Goal: Transaction & Acquisition: Purchase product/service

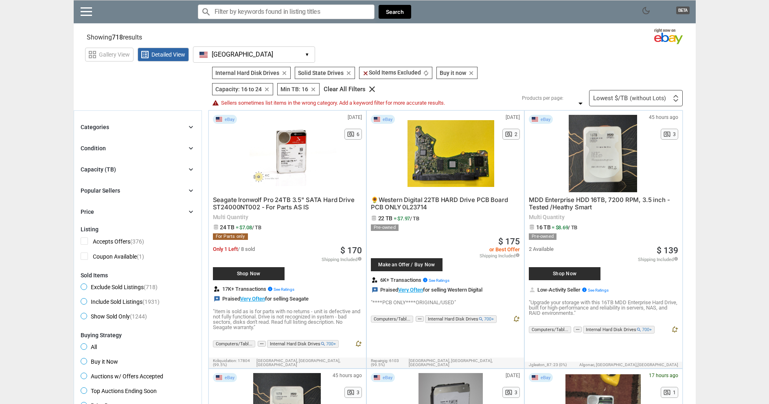
click at [232, 19] on input "Search for models" at bounding box center [286, 11] width 177 height 15
paste input "Samsung 870 QVO 8TB"
click at [390, 10] on button "Search" at bounding box center [395, 12] width 33 height 14
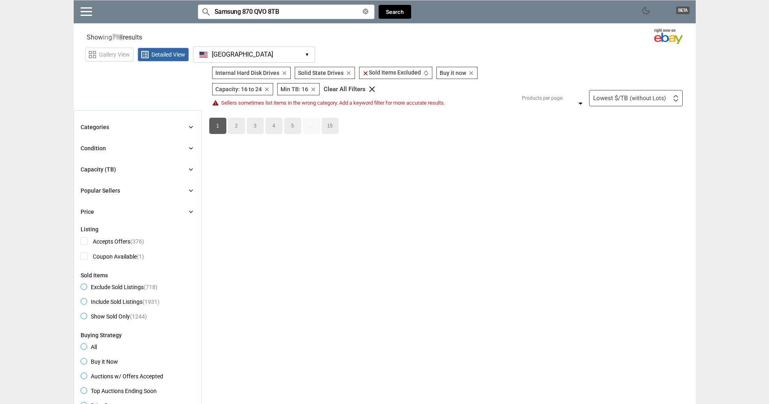
click at [307, 14] on input "Samsung 870 QVO 8TB" at bounding box center [286, 11] width 177 height 15
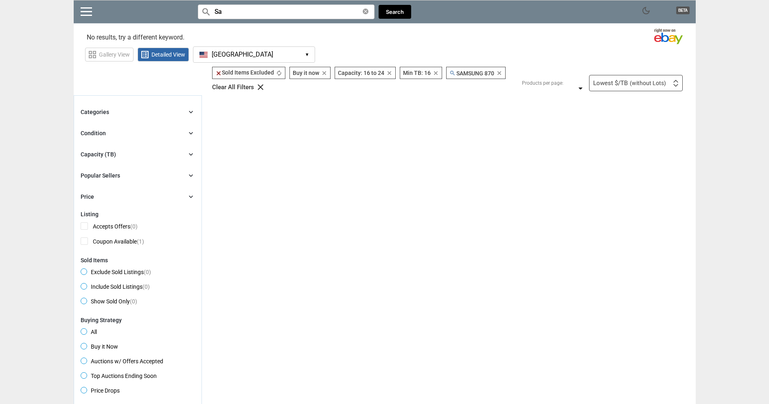
type input "S"
click at [402, 7] on button "Search" at bounding box center [395, 12] width 33 height 14
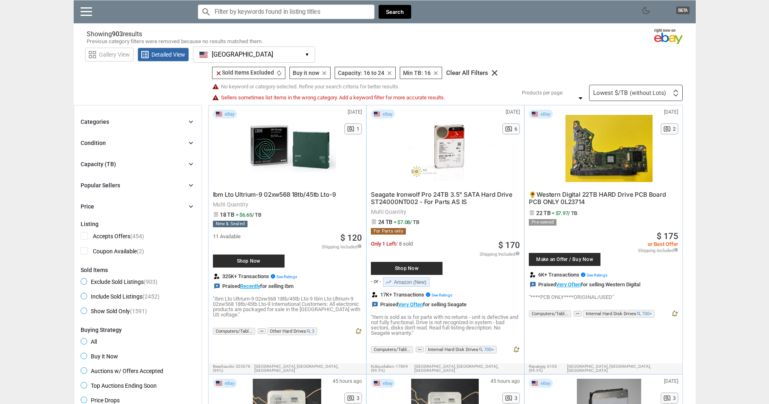
click at [257, 0] on div "search clear Search" at bounding box center [304, 11] width 213 height 23
click at [248, 56] on button "[GEOGRAPHIC_DATA] [GEOGRAPHIC_DATA] ▾" at bounding box center [254, 54] width 122 height 16
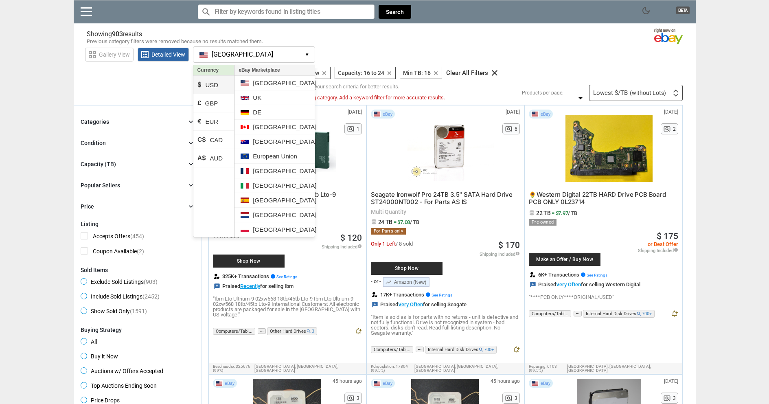
click at [211, 88] on li "$ USD" at bounding box center [213, 85] width 41 height 18
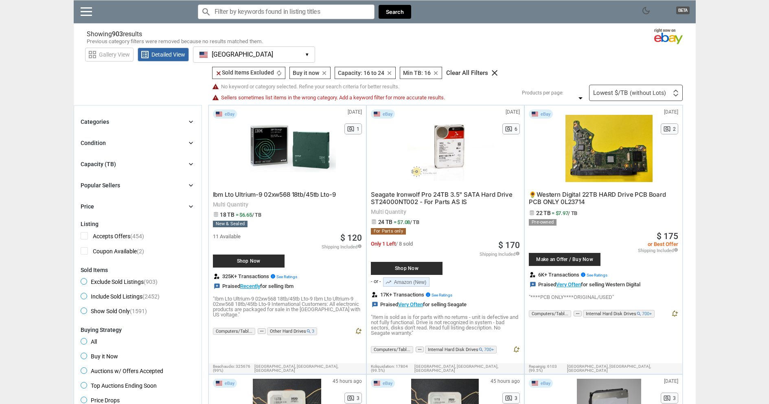
click at [219, 121] on li "€ EUR" at bounding box center [213, 117] width 41 height 18
click at [221, 59] on button "[GEOGRAPHIC_DATA] [GEOGRAPHIC_DATA] ▾" at bounding box center [254, 54] width 122 height 16
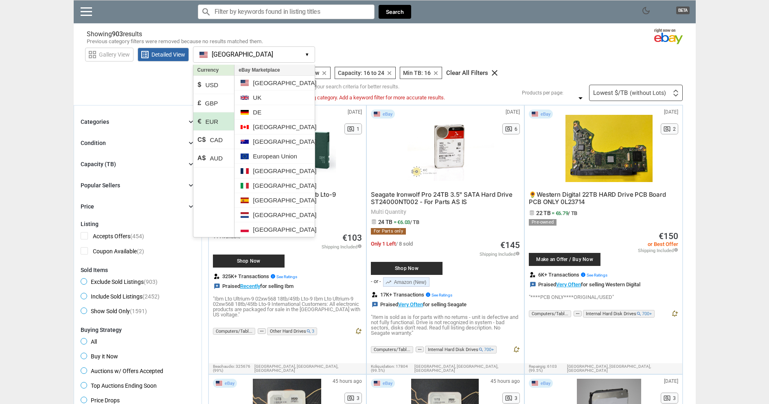
click at [217, 119] on li "€ EUR" at bounding box center [213, 121] width 41 height 18
click at [426, 54] on div "grid_view Gallery View list_alt Detailed View [GEOGRAPHIC_DATA] [GEOGRAPHIC_DAT…" at bounding box center [390, 53] width 611 height 19
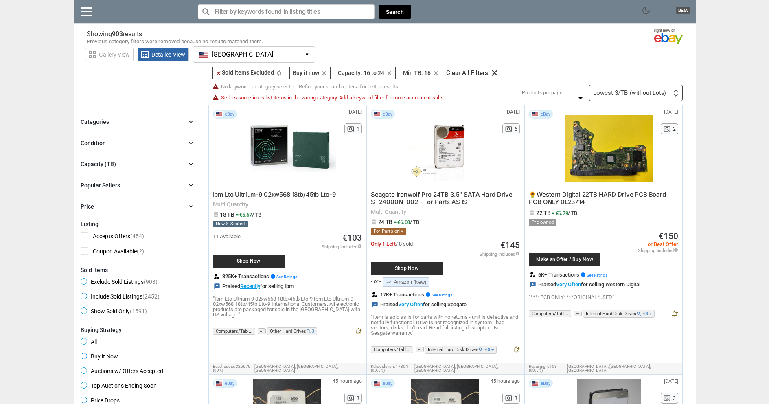
click at [240, 17] on input "Search for models" at bounding box center [286, 11] width 177 height 15
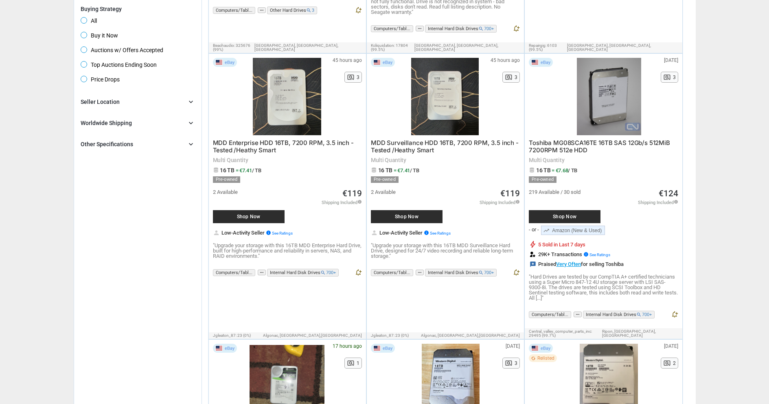
scroll to position [326, 0]
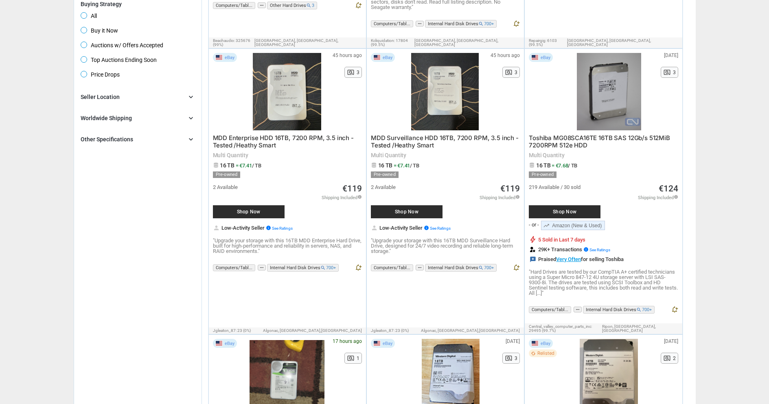
click at [128, 114] on div "Worldwide Shipping" at bounding box center [106, 118] width 51 height 8
click at [125, 101] on div "Seller Location chevron_right" at bounding box center [138, 97] width 114 height 10
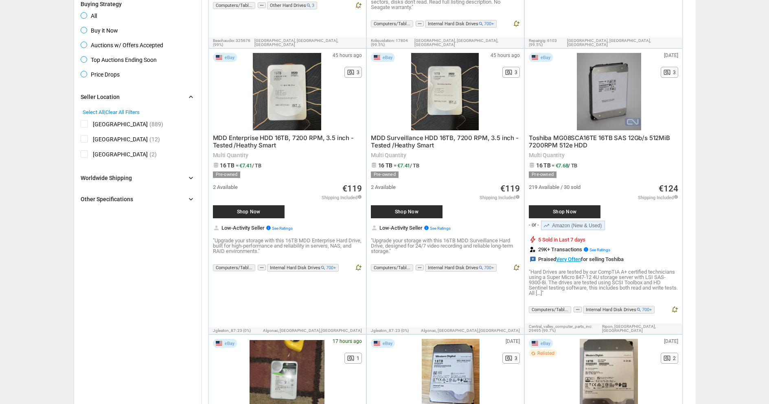
click at [125, 101] on div "Seller Location chevron_right" at bounding box center [138, 97] width 114 height 10
click at [123, 138] on div "Other Specifications" at bounding box center [107, 139] width 53 height 8
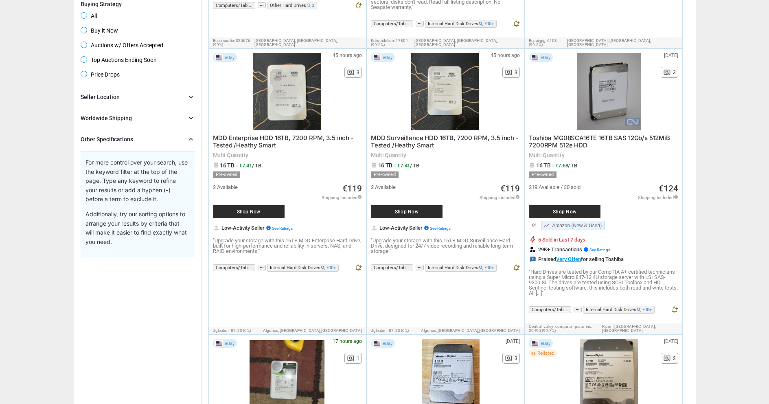
click at [123, 138] on div "Other Specifications" at bounding box center [107, 139] width 53 height 8
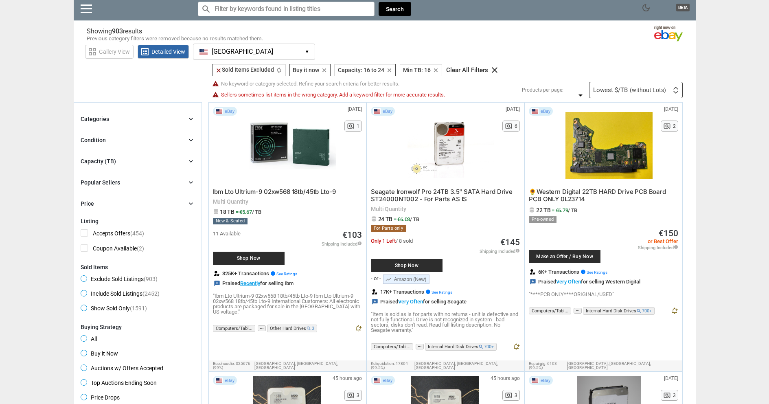
scroll to position [0, 0]
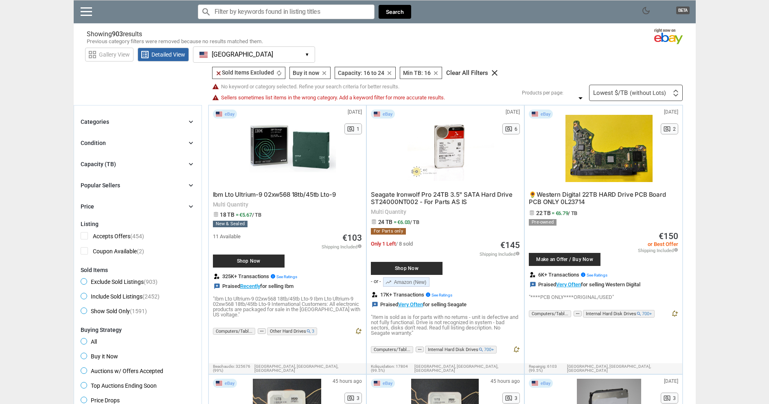
click at [231, 16] on input "Search for models" at bounding box center [286, 11] width 177 height 15
click at [287, 5] on input "Search for models" at bounding box center [286, 11] width 177 height 15
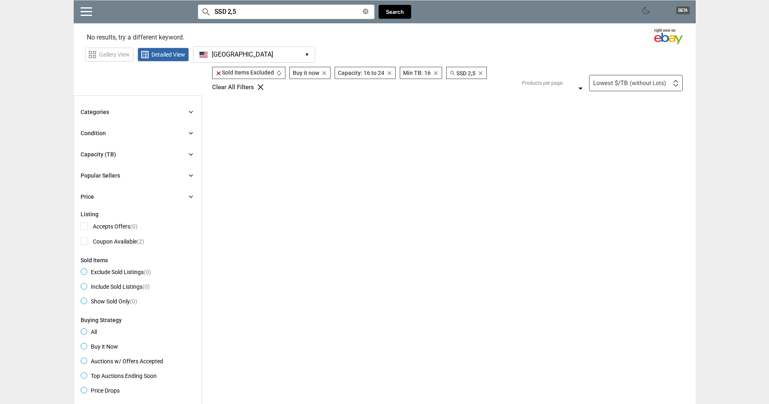
type input "SSD 2,5"
click at [387, 74] on icon "clear" at bounding box center [390, 73] width 6 height 6
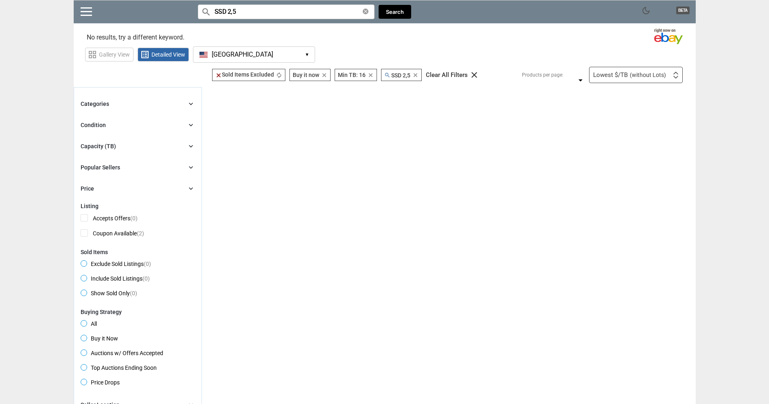
click at [326, 76] on icon "clear" at bounding box center [324, 75] width 6 height 6
click at [327, 73] on icon "clear" at bounding box center [326, 75] width 6 height 6
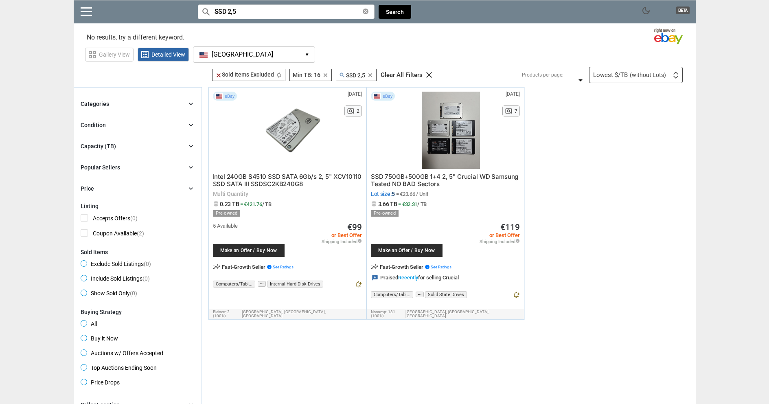
click at [372, 73] on icon "clear" at bounding box center [370, 75] width 6 height 6
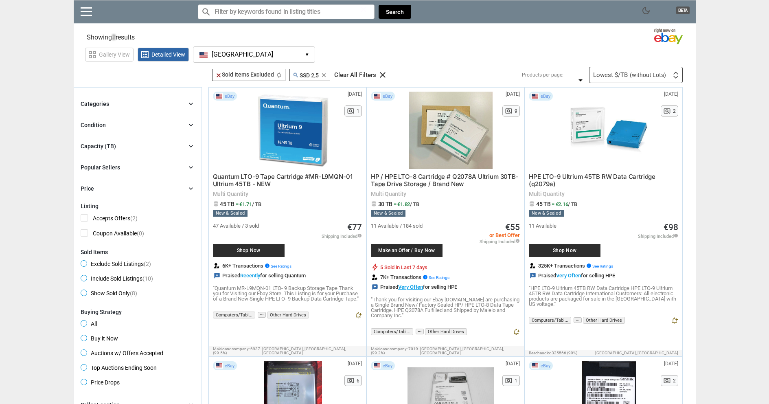
click at [332, 16] on input "Search for models" at bounding box center [286, 11] width 177 height 15
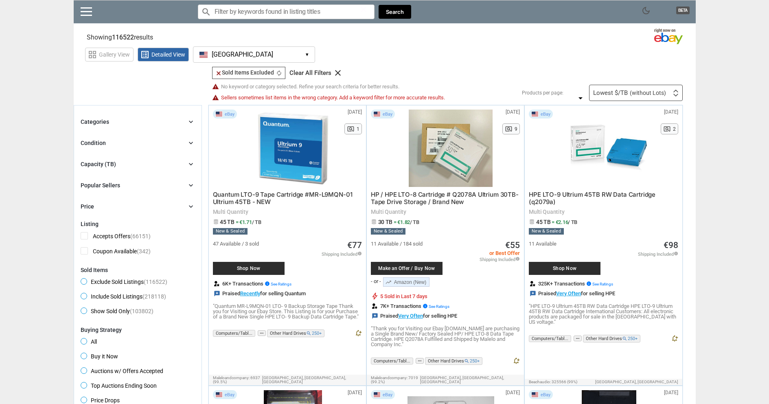
click at [336, 70] on icon "clear" at bounding box center [338, 73] width 10 height 10
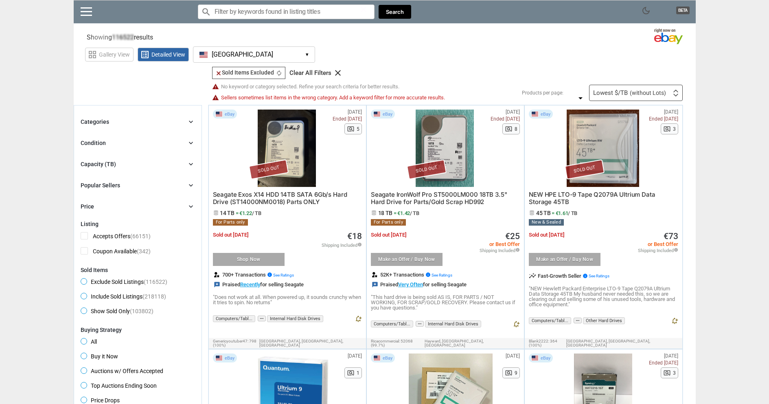
click at [226, 12] on input "Search for models" at bounding box center [286, 11] width 177 height 15
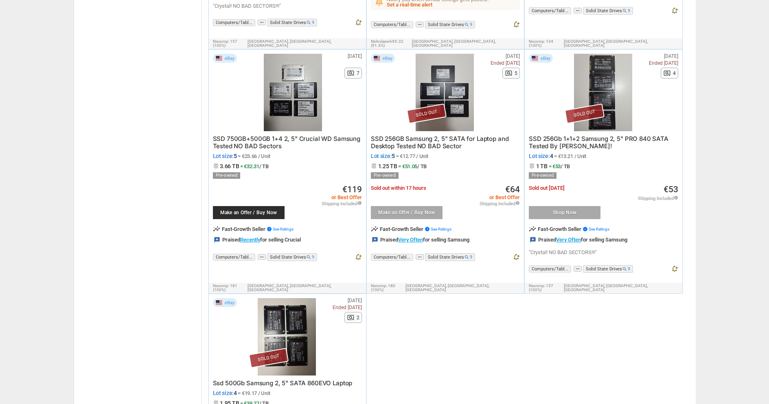
scroll to position [530, 0]
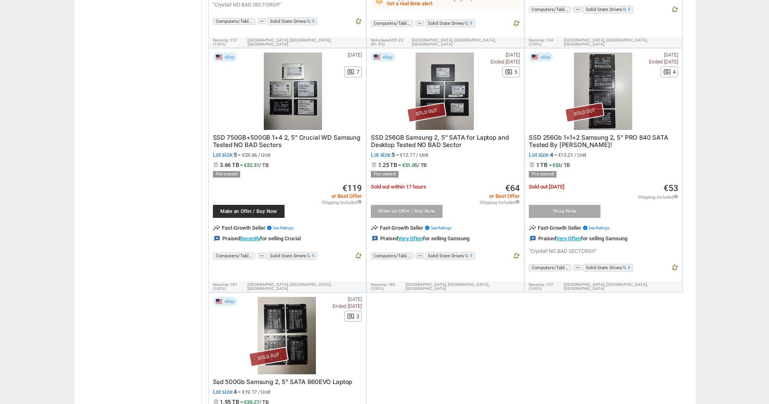
type input "SSD 2,5"
click at [309, 130] on div "SSD 750GB+500GB 1+4 2, 5" Crucial WD Samsung Tested NO BAD Sectors Lot size: 5 …" at bounding box center [287, 186] width 149 height 112
click at [308, 134] on span "SSD 750GB+500GB 1+4 2, 5" Crucial WD Samsung Tested NO BAD Sectors" at bounding box center [286, 141] width 147 height 15
